Goal: Communication & Community: Answer question/provide support

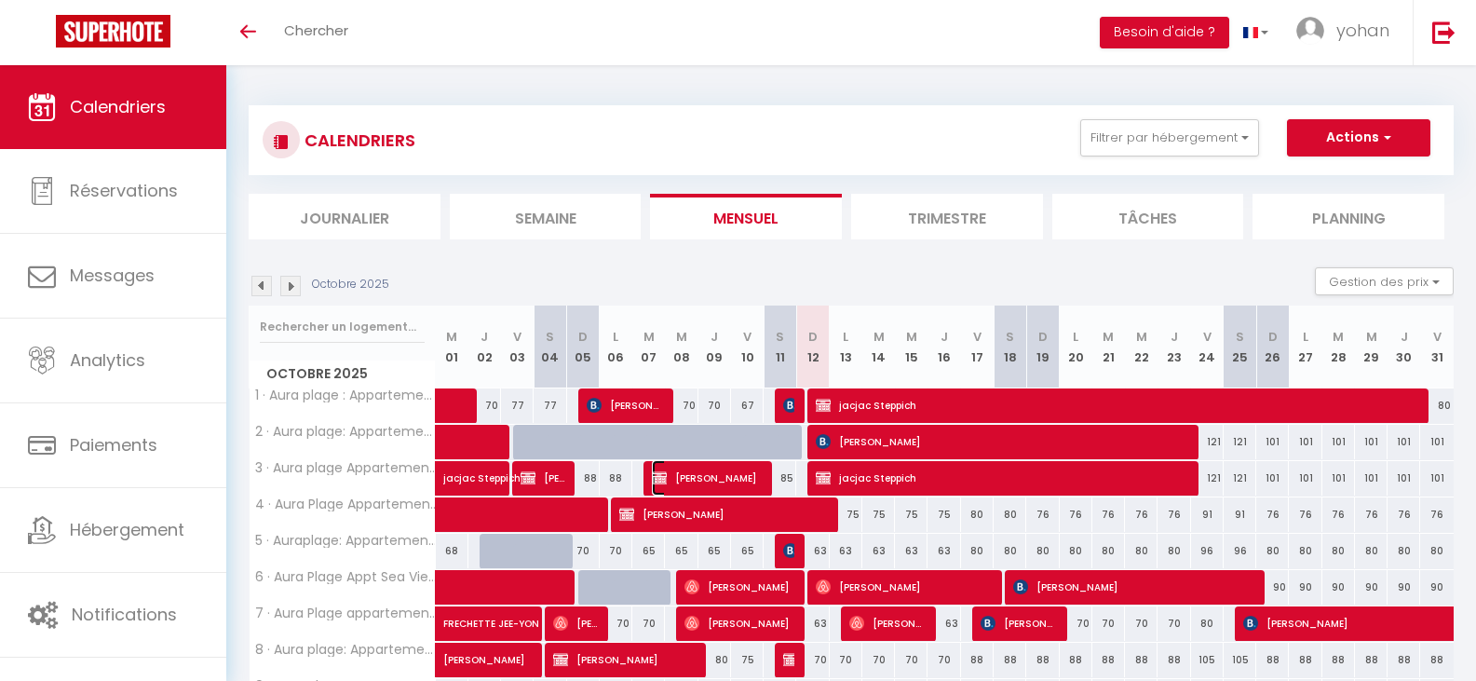
click at [719, 471] on span "[PERSON_NAME]" at bounding box center [708, 477] width 112 height 35
select select "OK"
select select "KO"
select select "0"
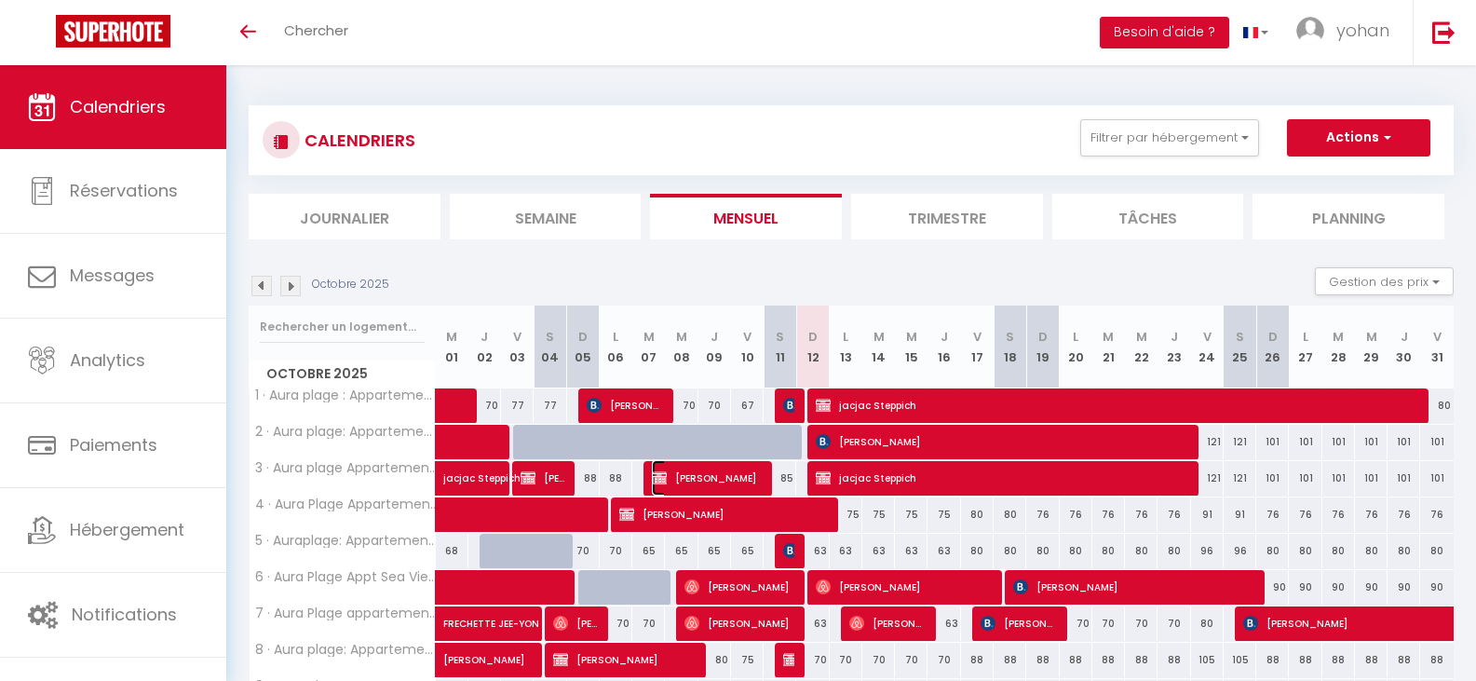
select select "1"
select select
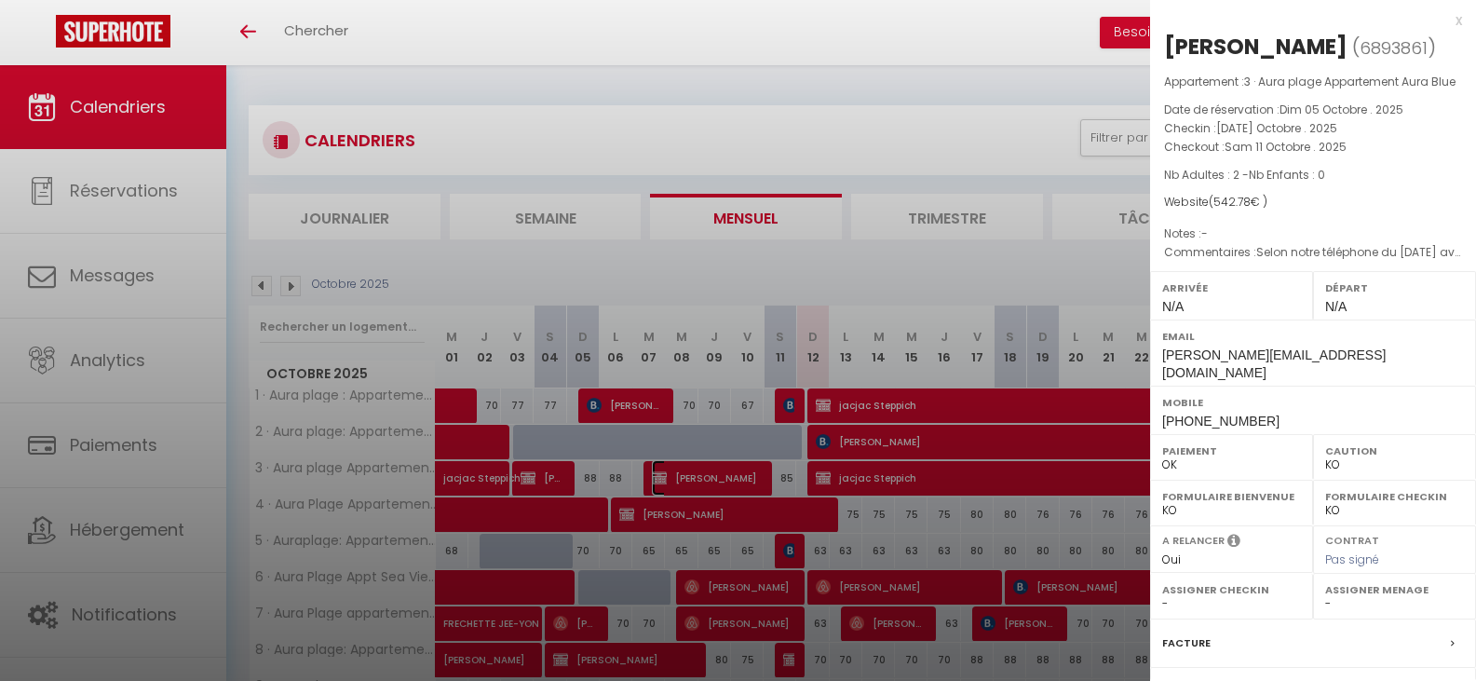
scroll to position [206, 0]
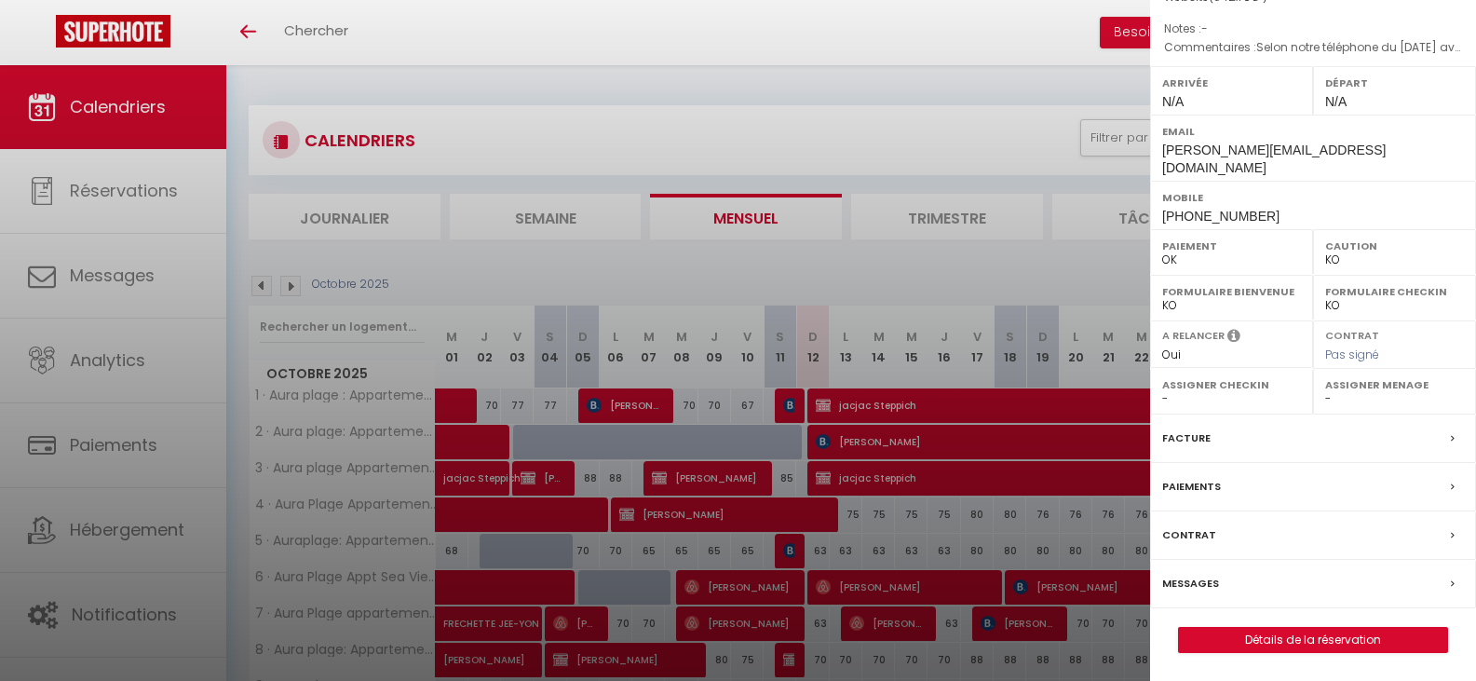
click at [1207, 580] on label "Messages" at bounding box center [1190, 584] width 57 height 20
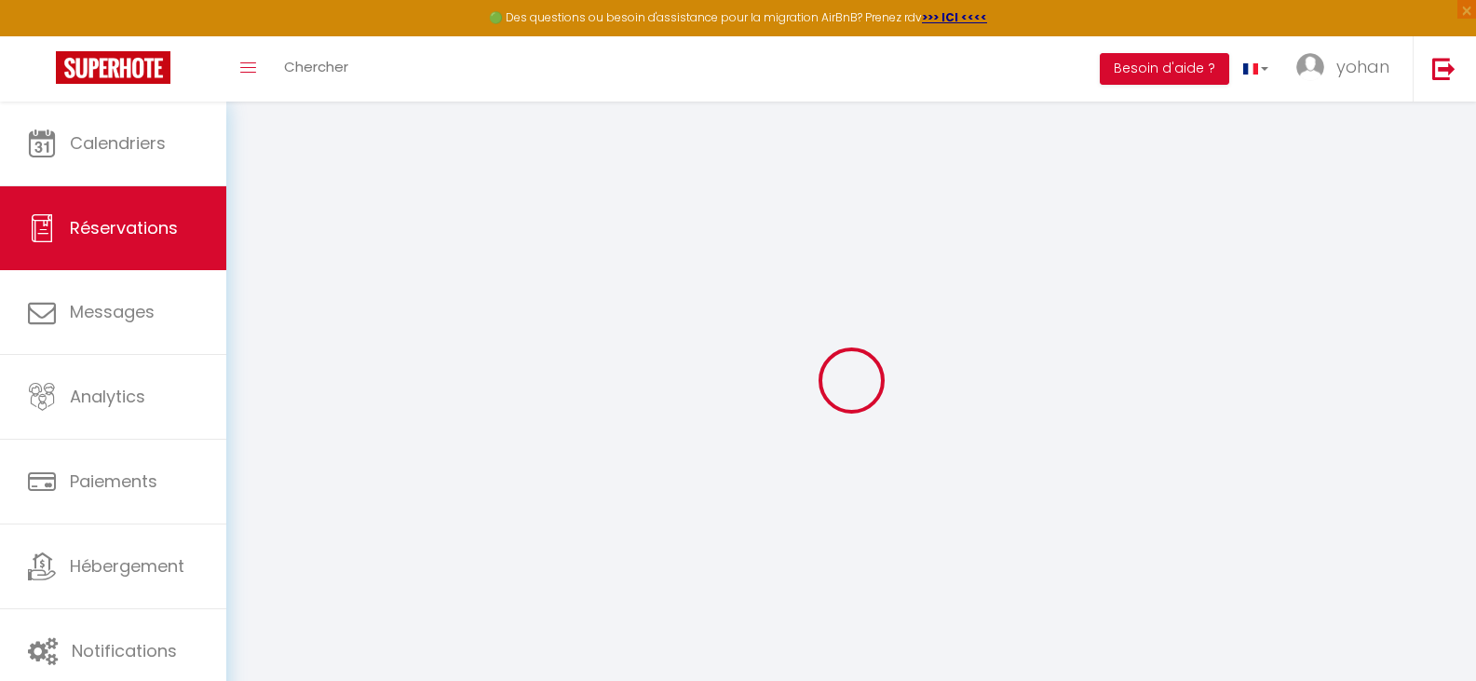
select select
checkbox input "false"
select select
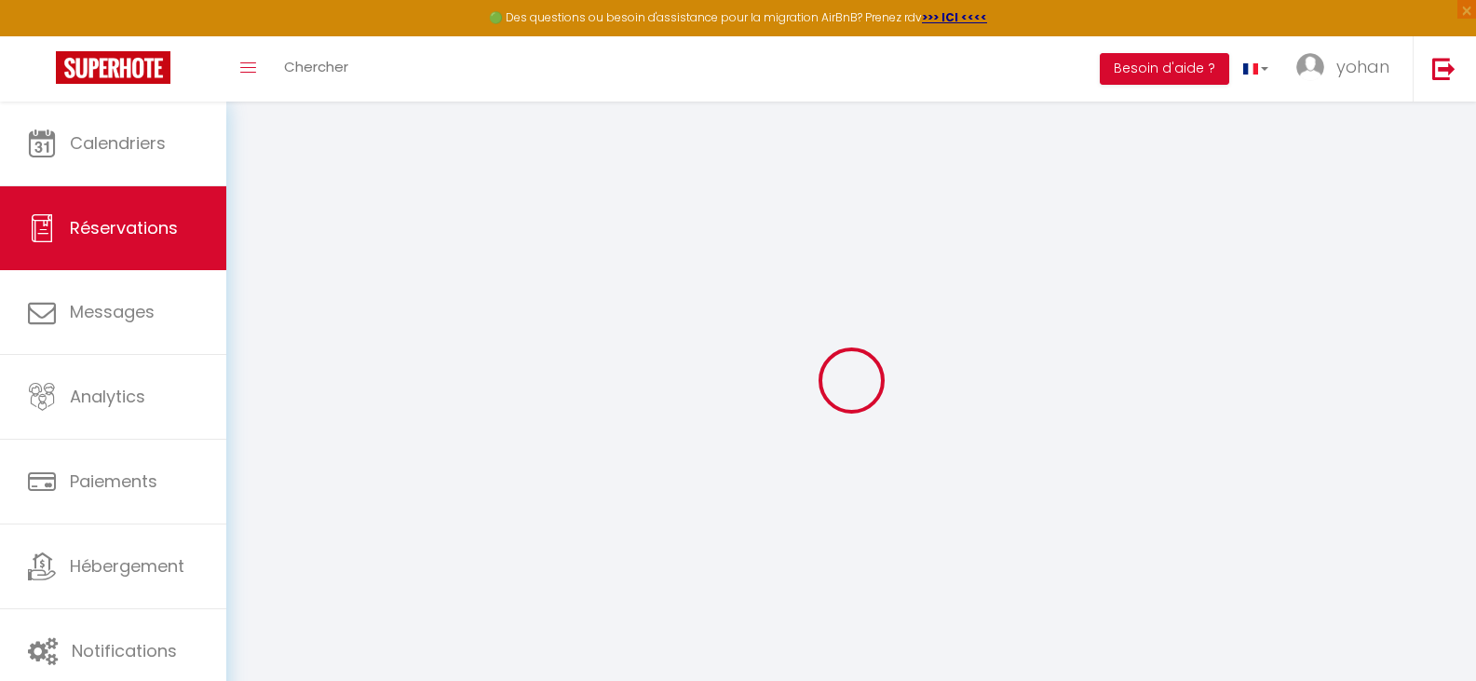
checkbox input "false"
type textarea "Selon notre téléphone du [DATE] avec vous, nous vous reconfirmons ici que nous …"
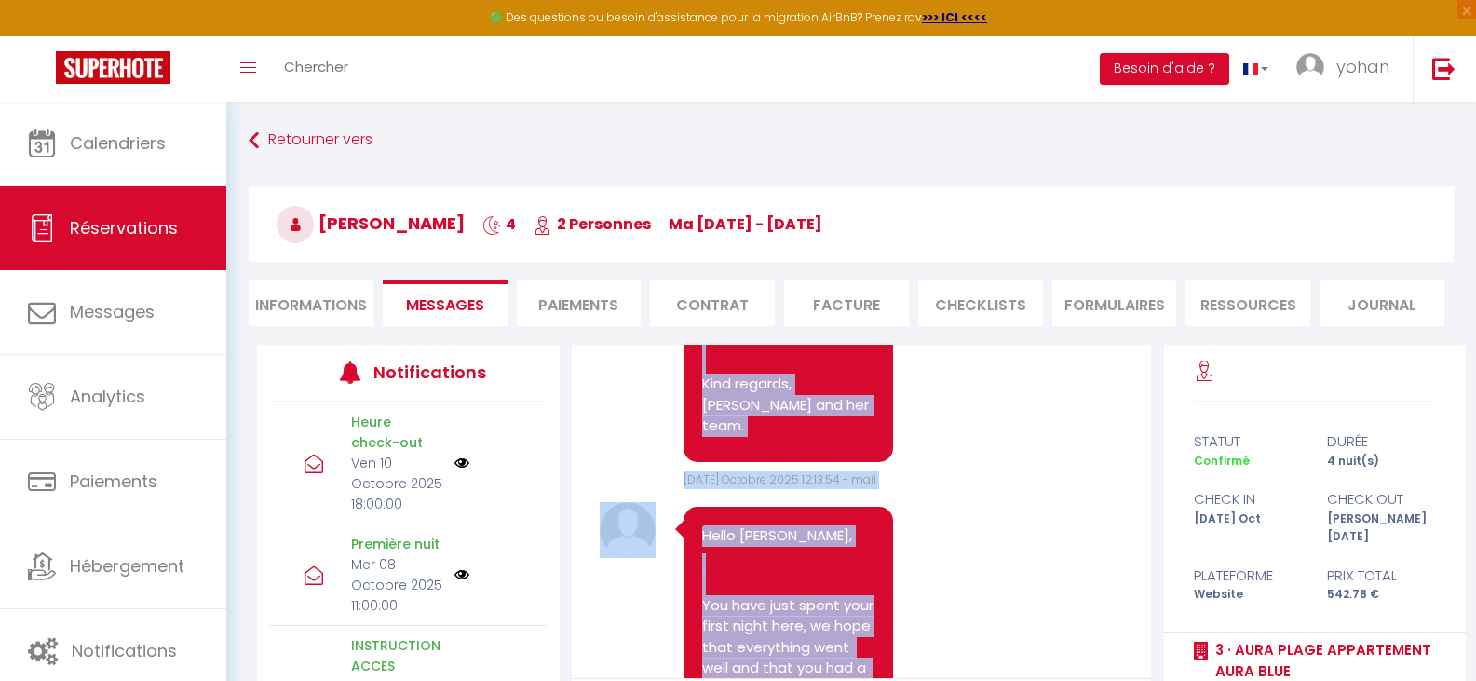
scroll to position [4010, 0]
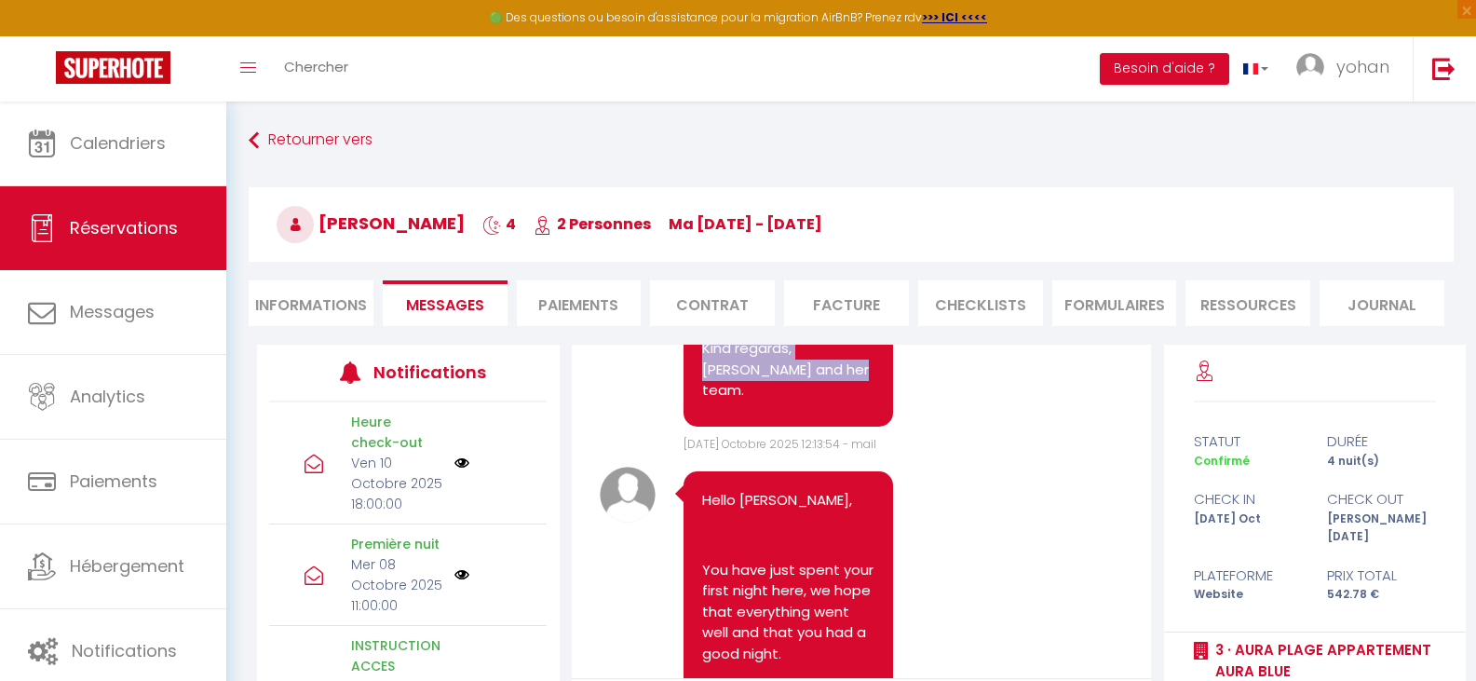
drag, startPoint x: 702, startPoint y: 478, endPoint x: 857, endPoint y: 576, distance: 182.9
copy pre "Hello, Your apartment will be available from 3:00 PM. Here are the access instr…"
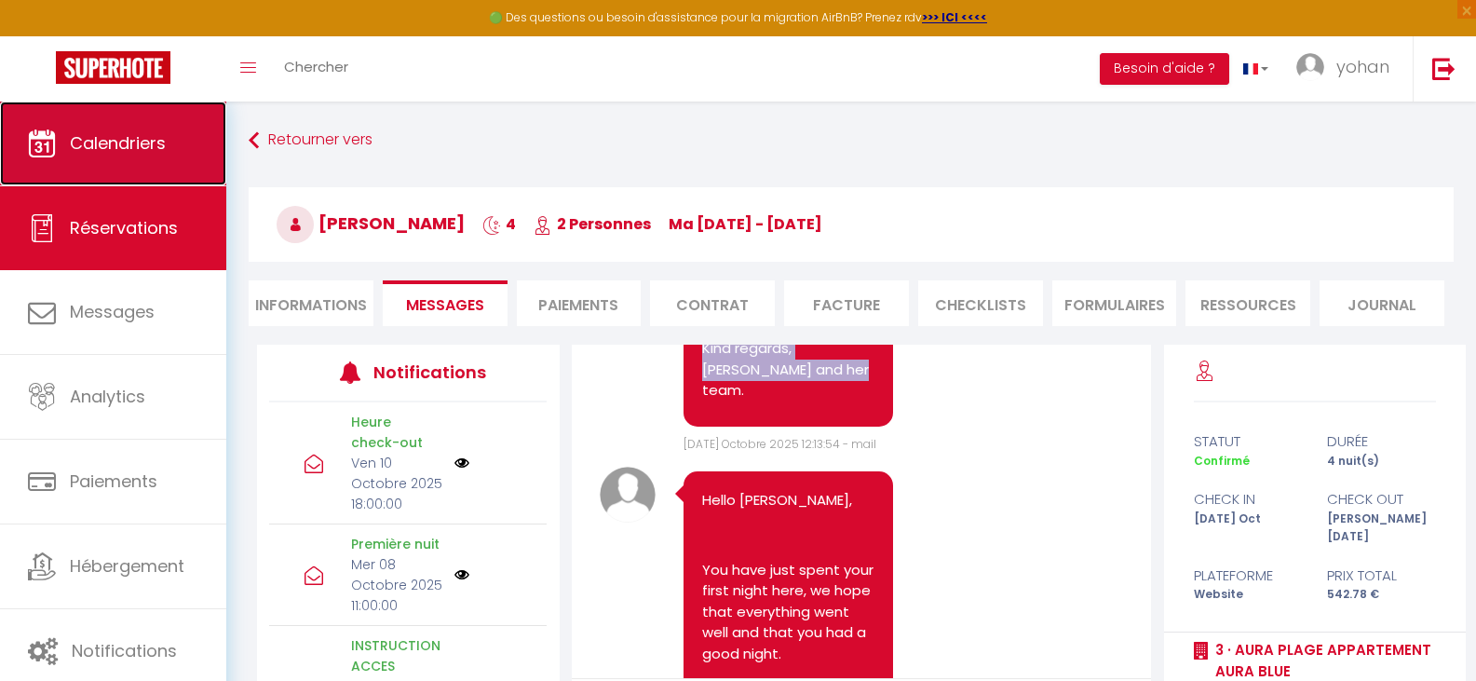
click at [141, 131] on span "Calendriers" at bounding box center [118, 142] width 96 height 23
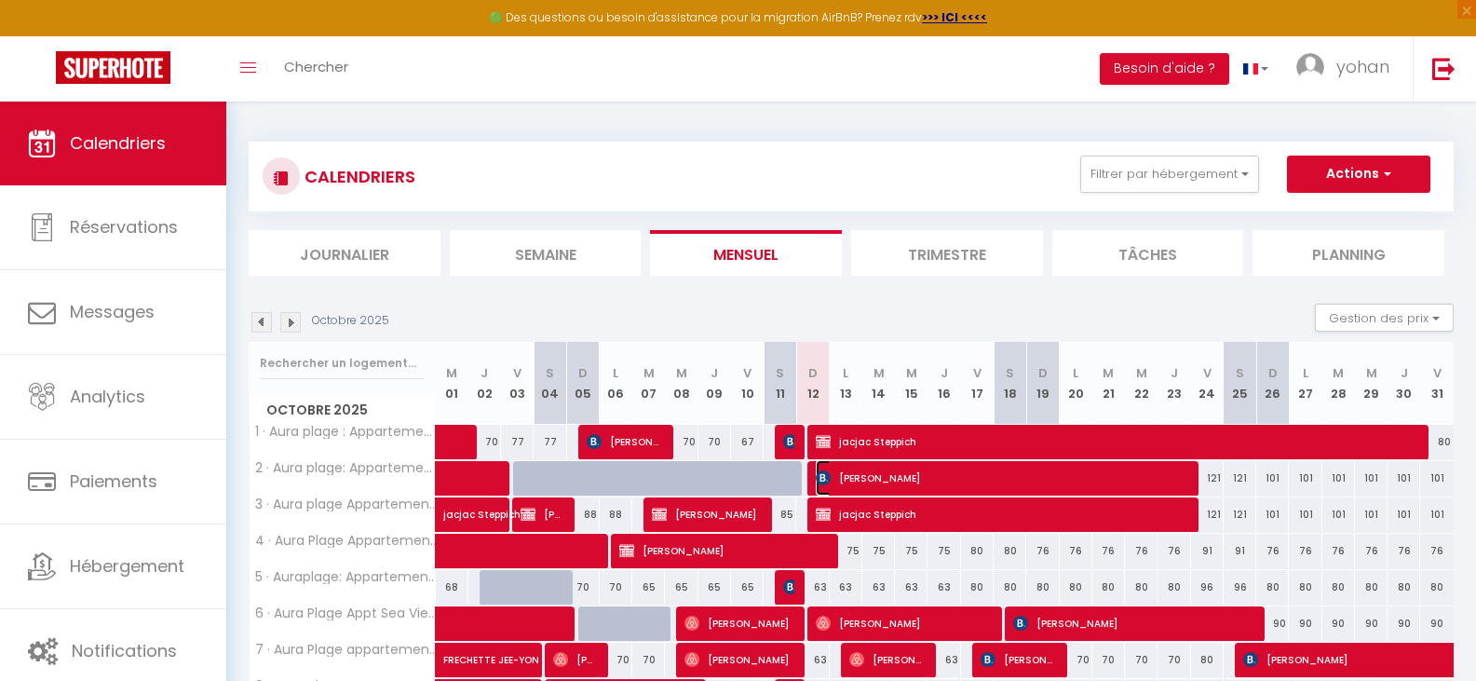
click at [972, 471] on span "[PERSON_NAME]" at bounding box center [1001, 477] width 370 height 35
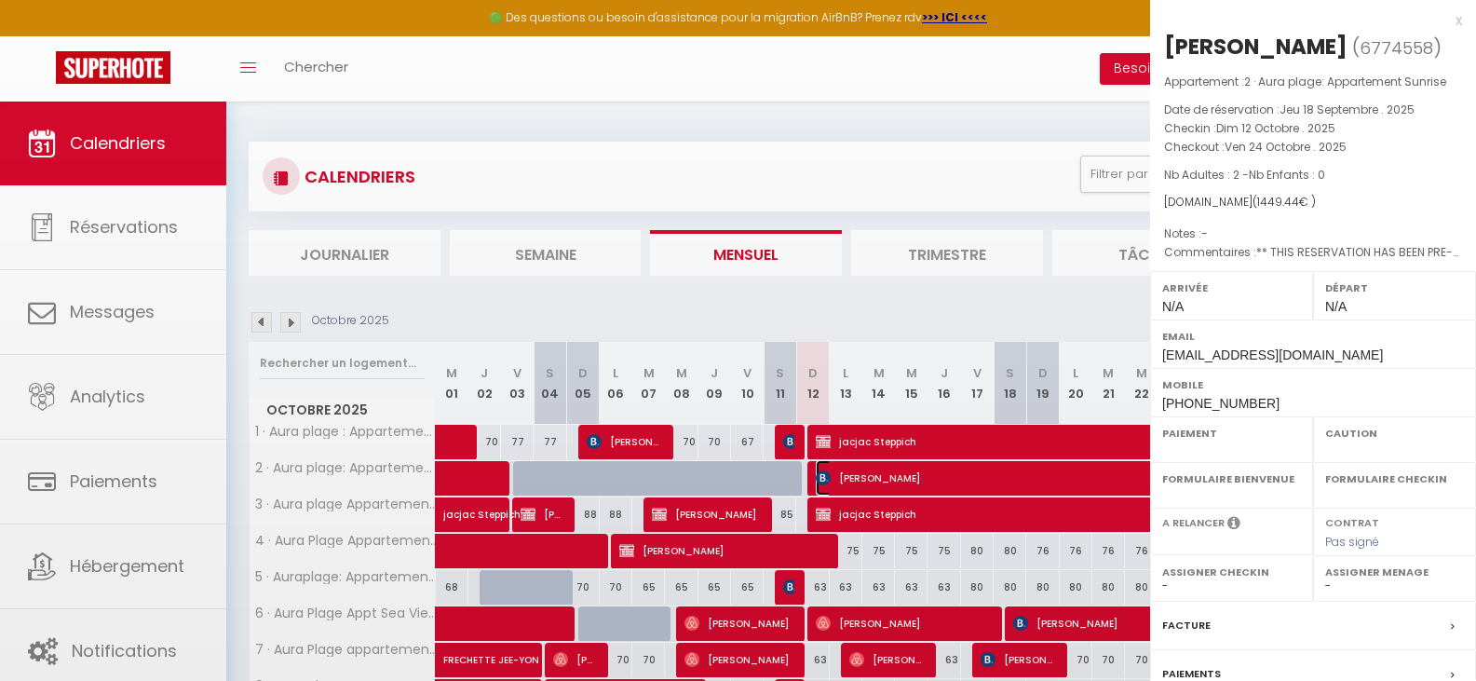
select select "OK"
select select "KO"
select select "0"
select select "1"
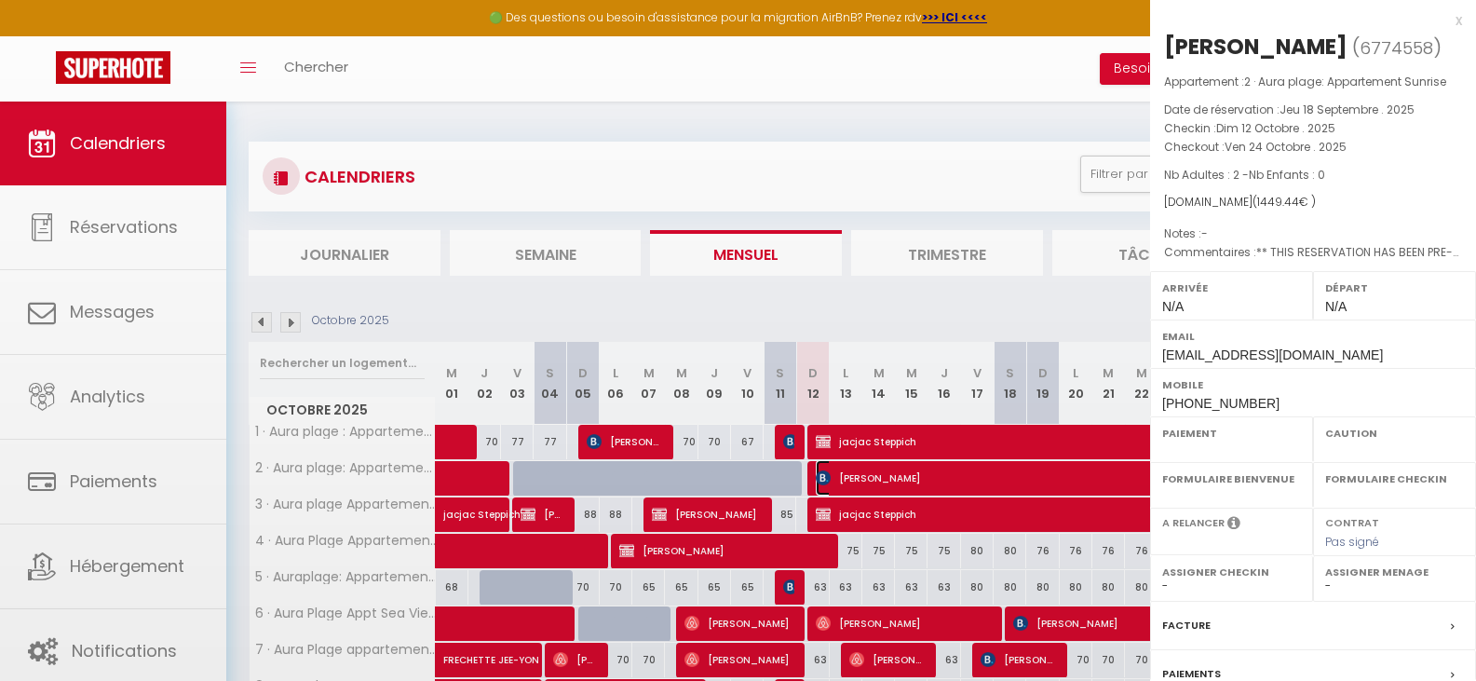
select select
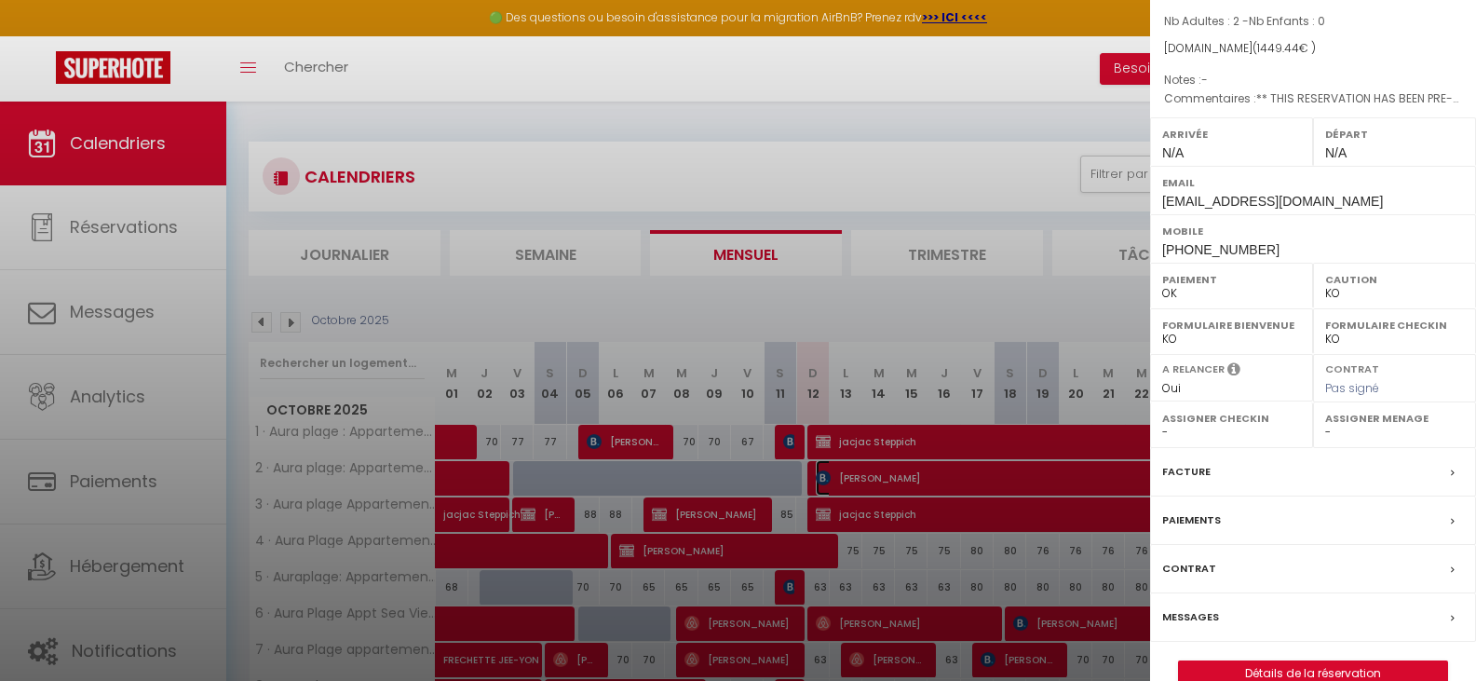
scroll to position [187, 0]
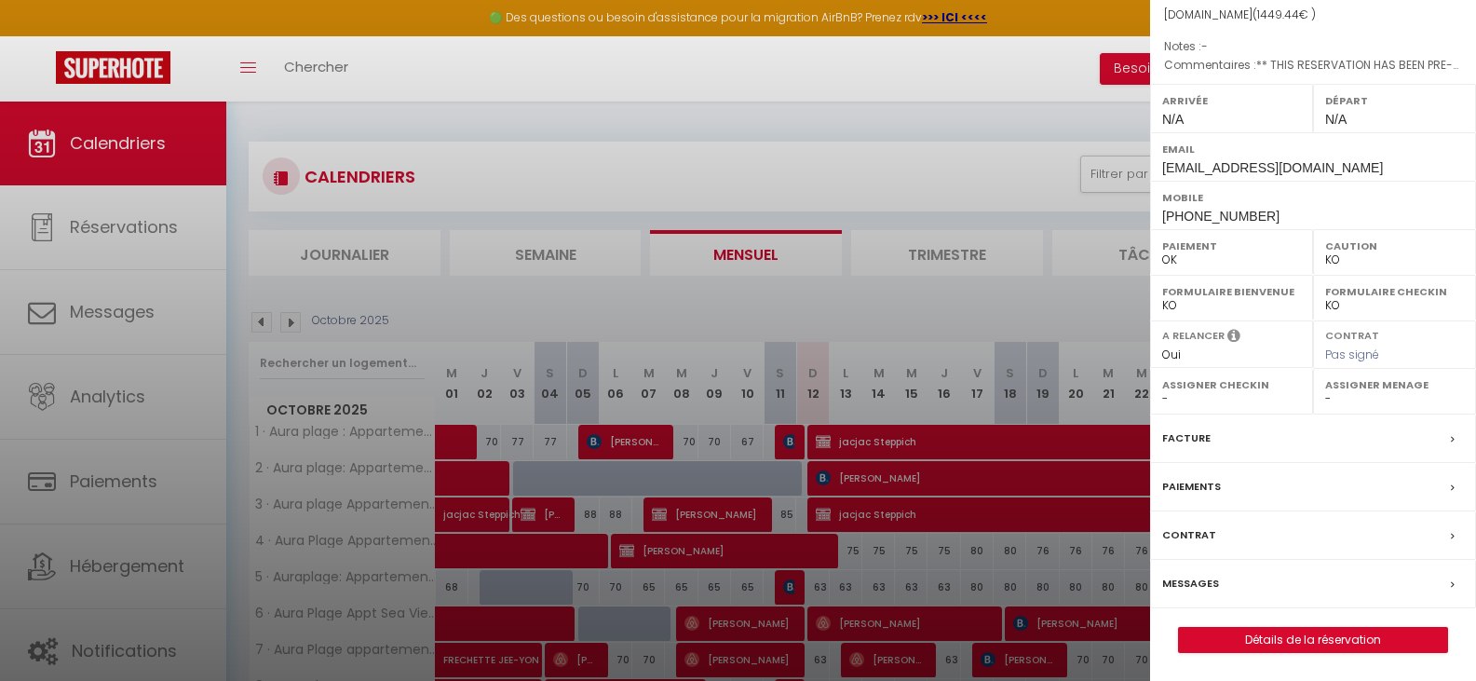
click at [1215, 575] on label "Messages" at bounding box center [1190, 584] width 57 height 20
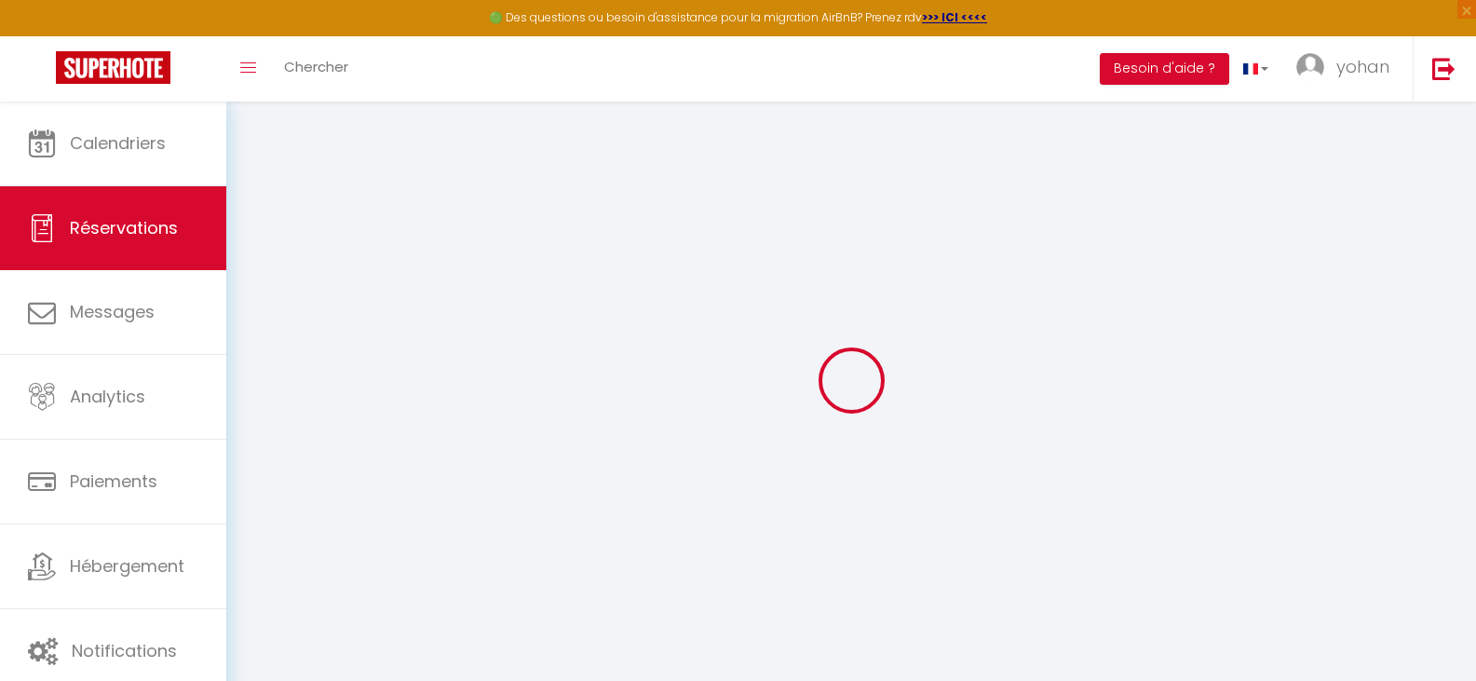
select select
checkbox input "false"
type textarea "** THIS RESERVATION HAS BEEN PRE-PAID ** Je voyage pour affaires et il est poss…"
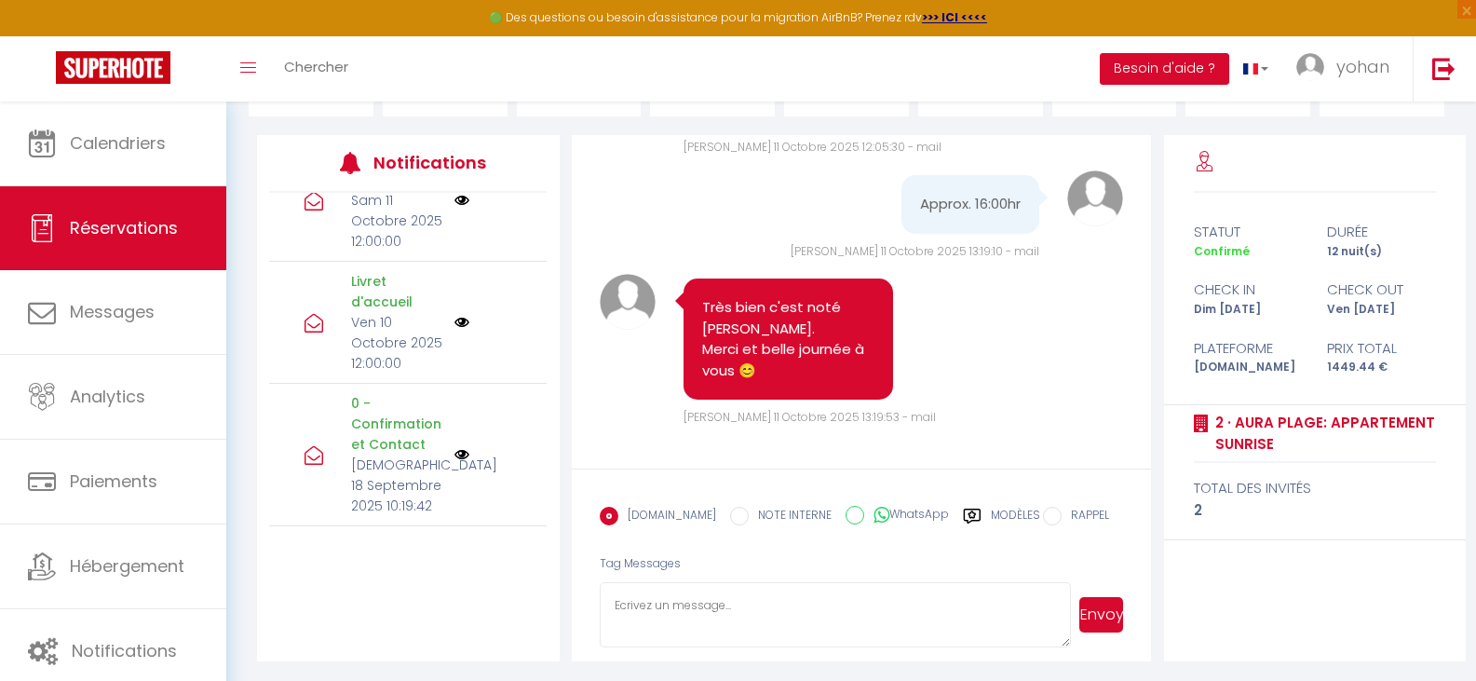
scroll to position [212, 0]
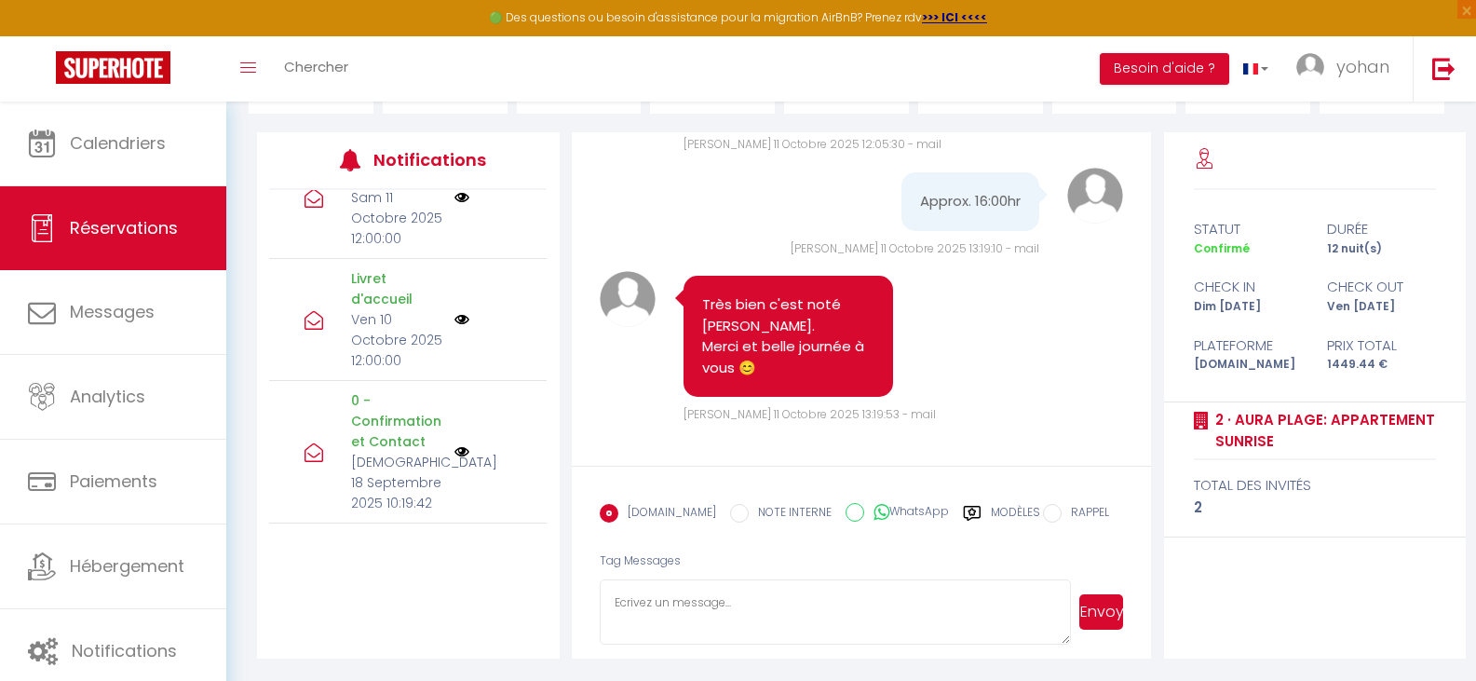
click at [738, 602] on textarea at bounding box center [836, 611] width 472 height 65
paste textarea "Hello, Your apartment will be available from 3:00 PM. Here are the access instr…"
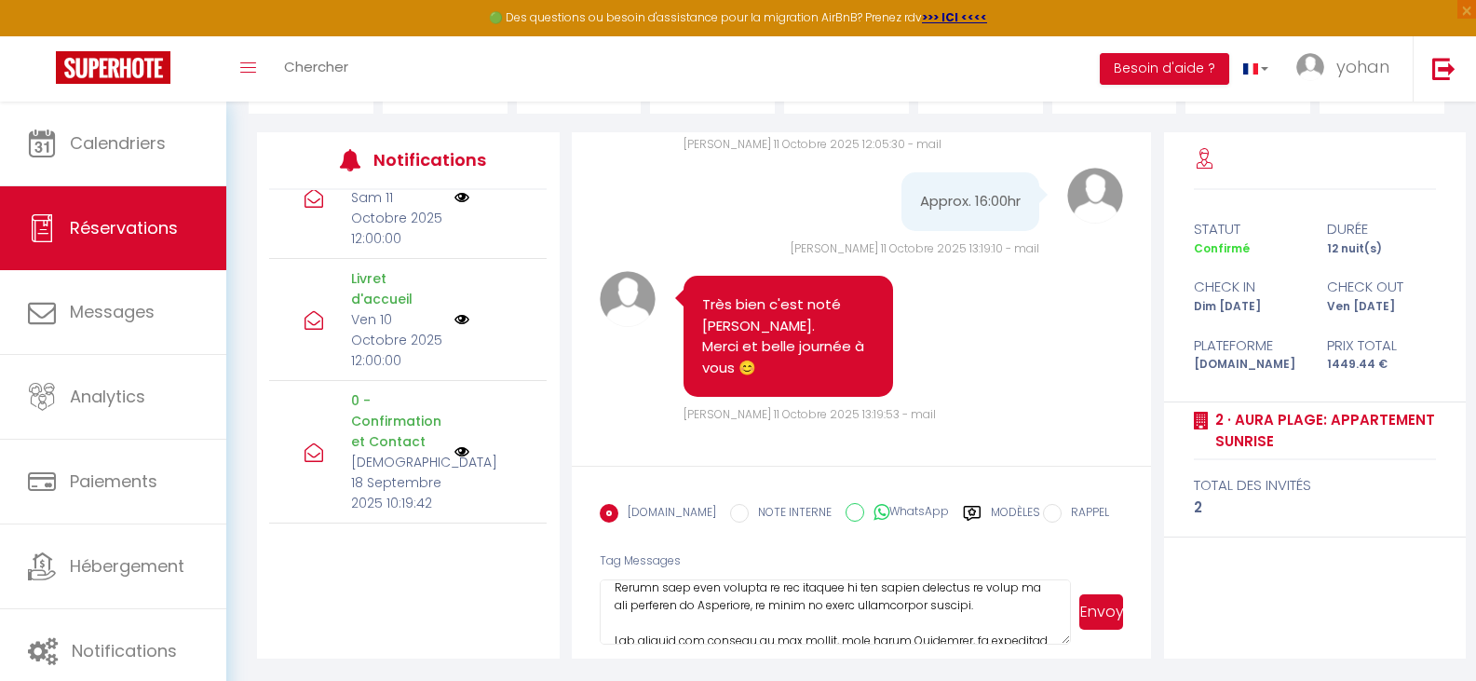
type textarea "Hello, Your apartment will be available from 3:00 PM. Here are the access instr…"
click at [1108, 605] on button "Envoyer" at bounding box center [1101, 611] width 45 height 35
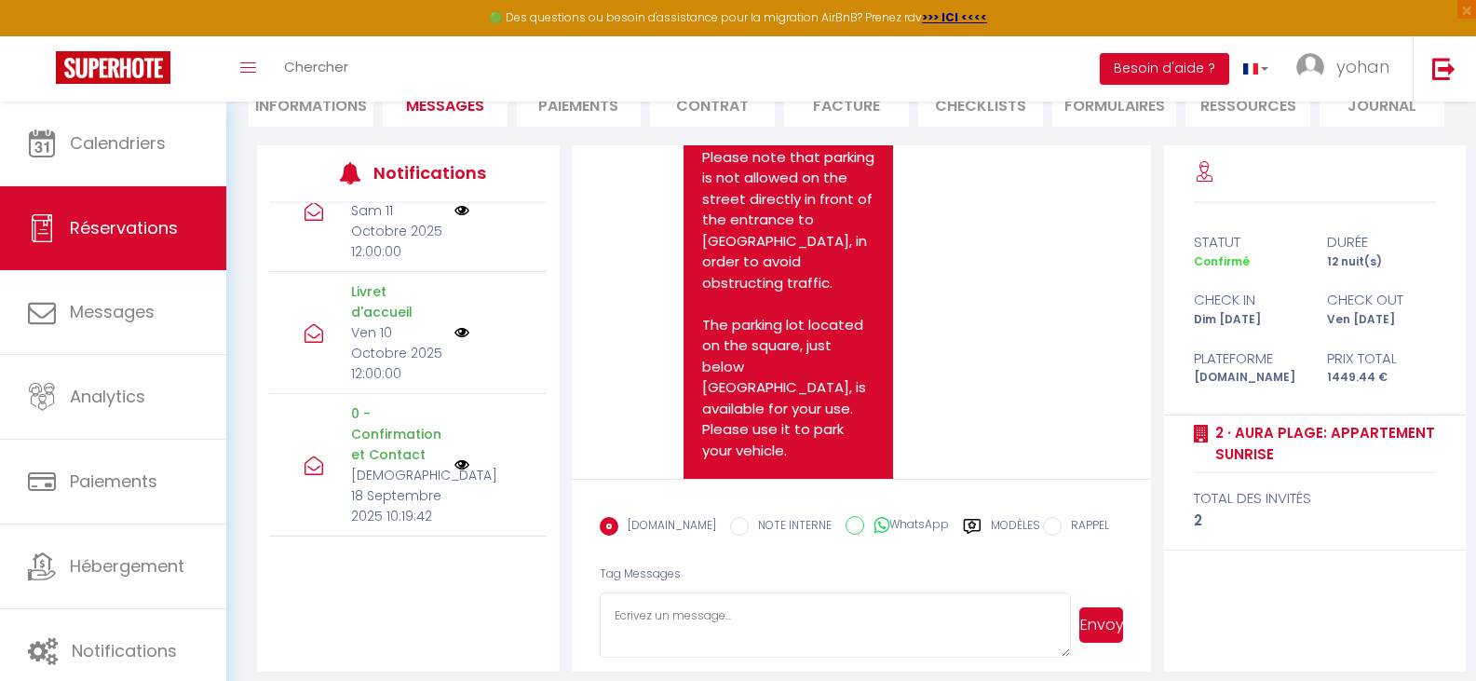
scroll to position [8975, 0]
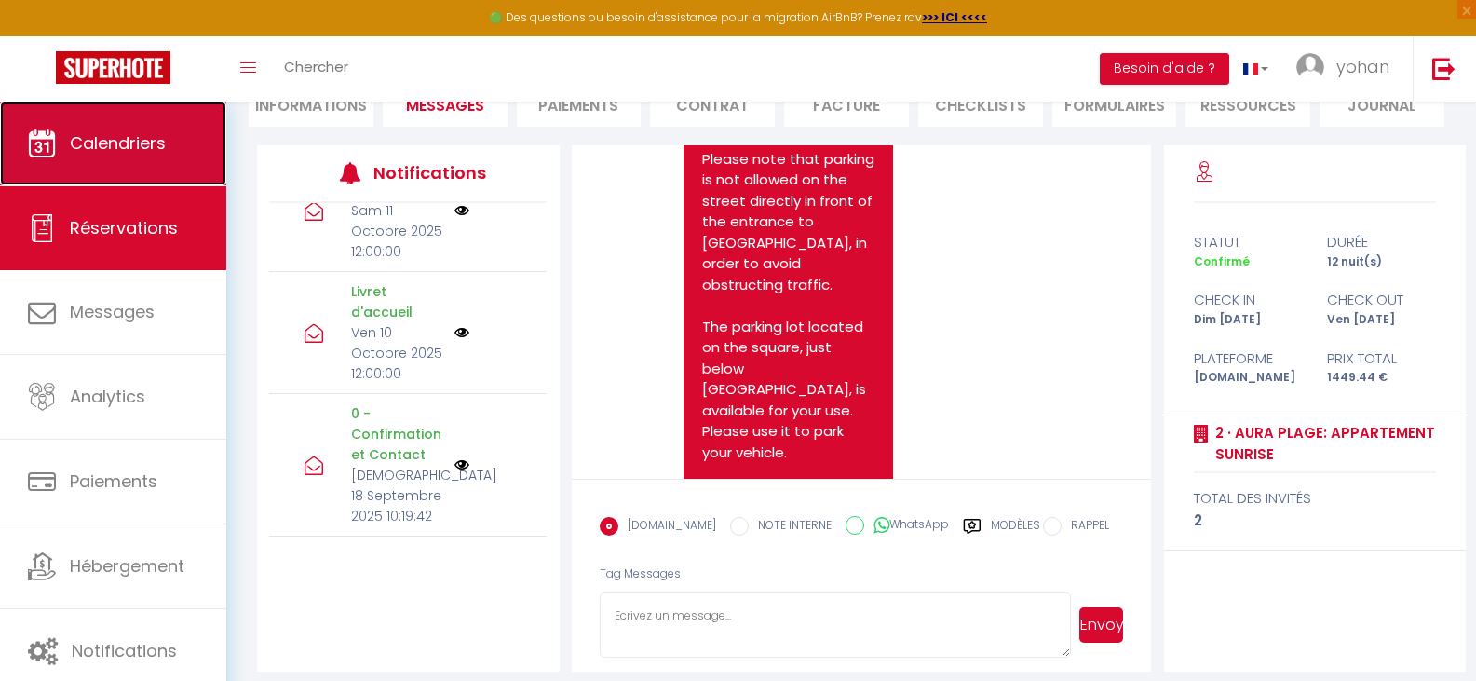
click at [111, 132] on span "Calendriers" at bounding box center [118, 142] width 96 height 23
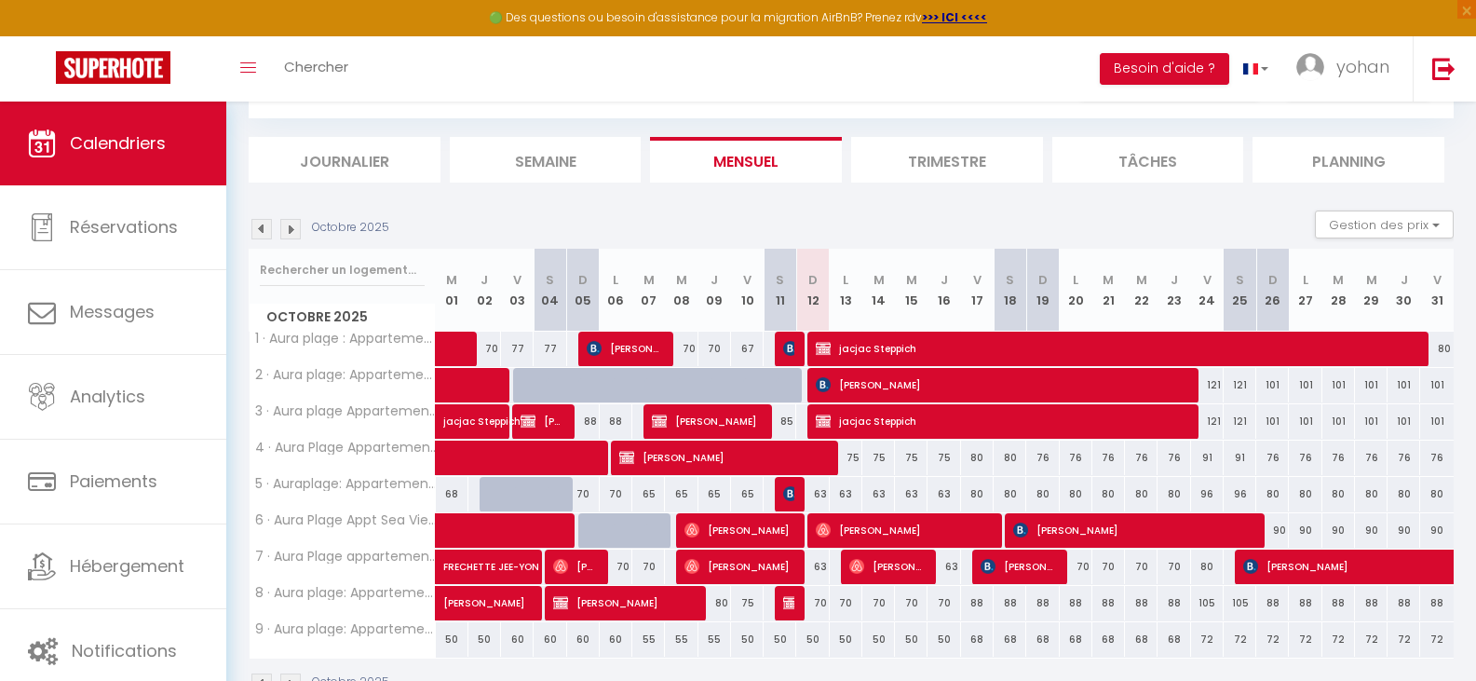
scroll to position [148, 0]
